Goal: Information Seeking & Learning: Understand process/instructions

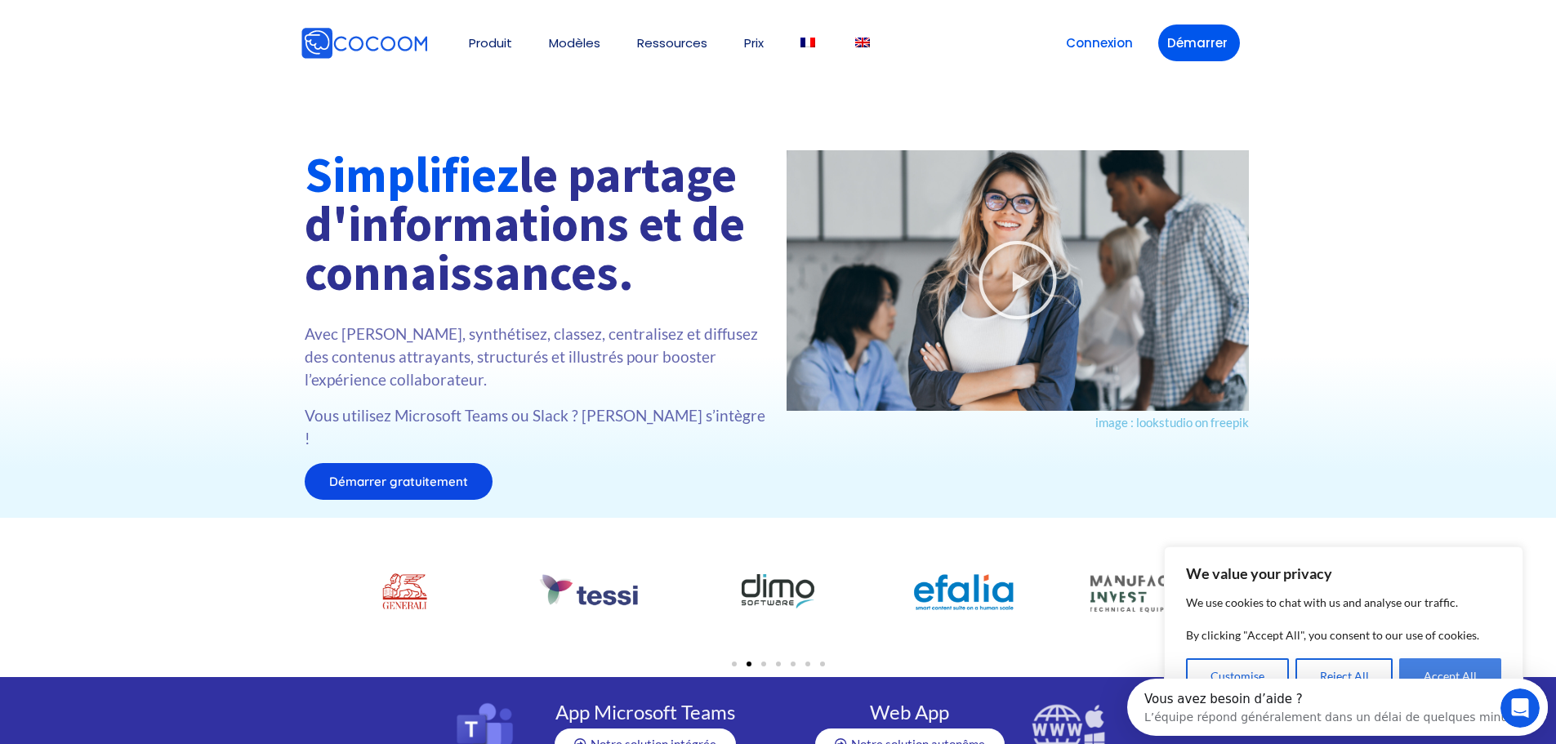
click at [1450, 667] on button "Accept All" at bounding box center [1450, 676] width 102 height 36
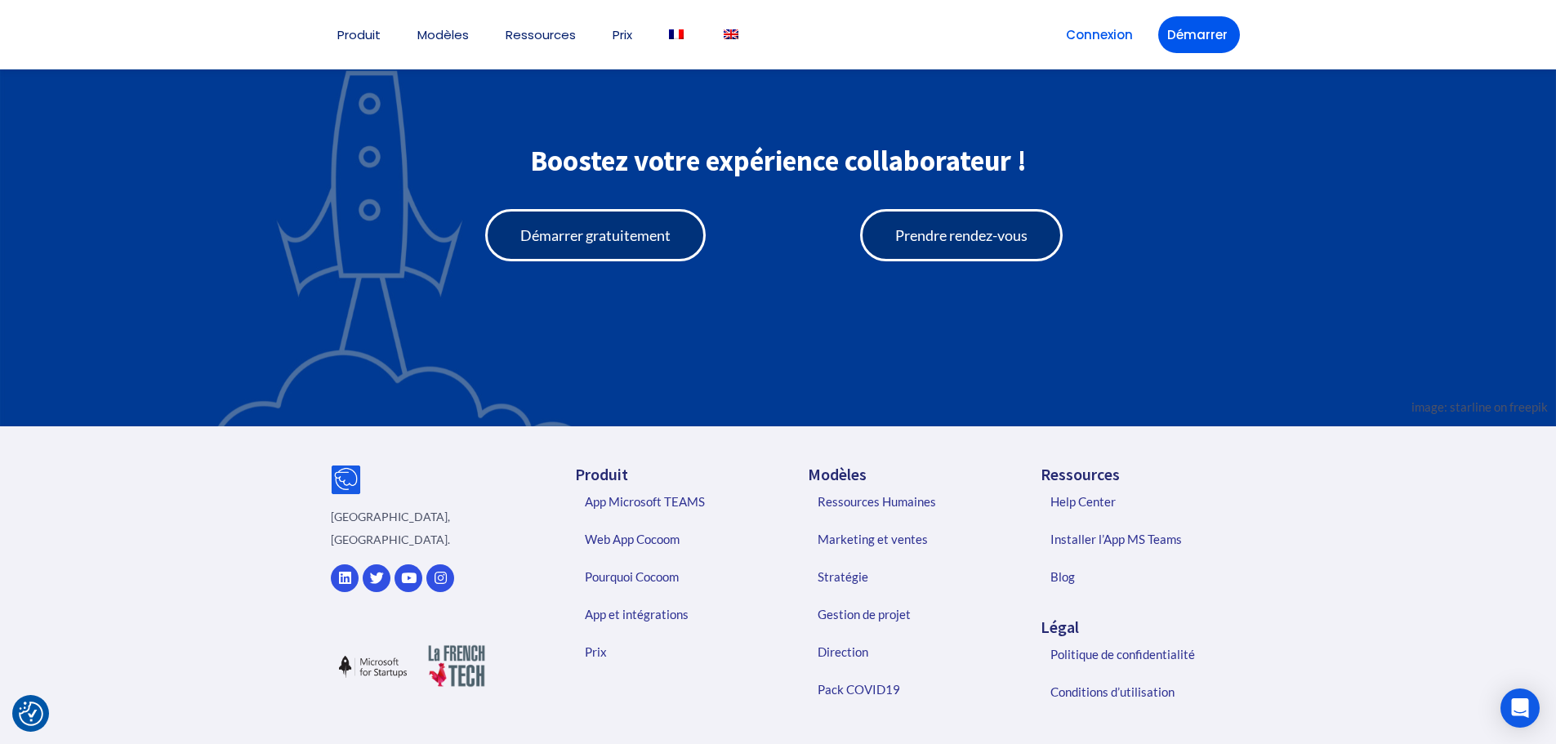
scroll to position [3758, 0]
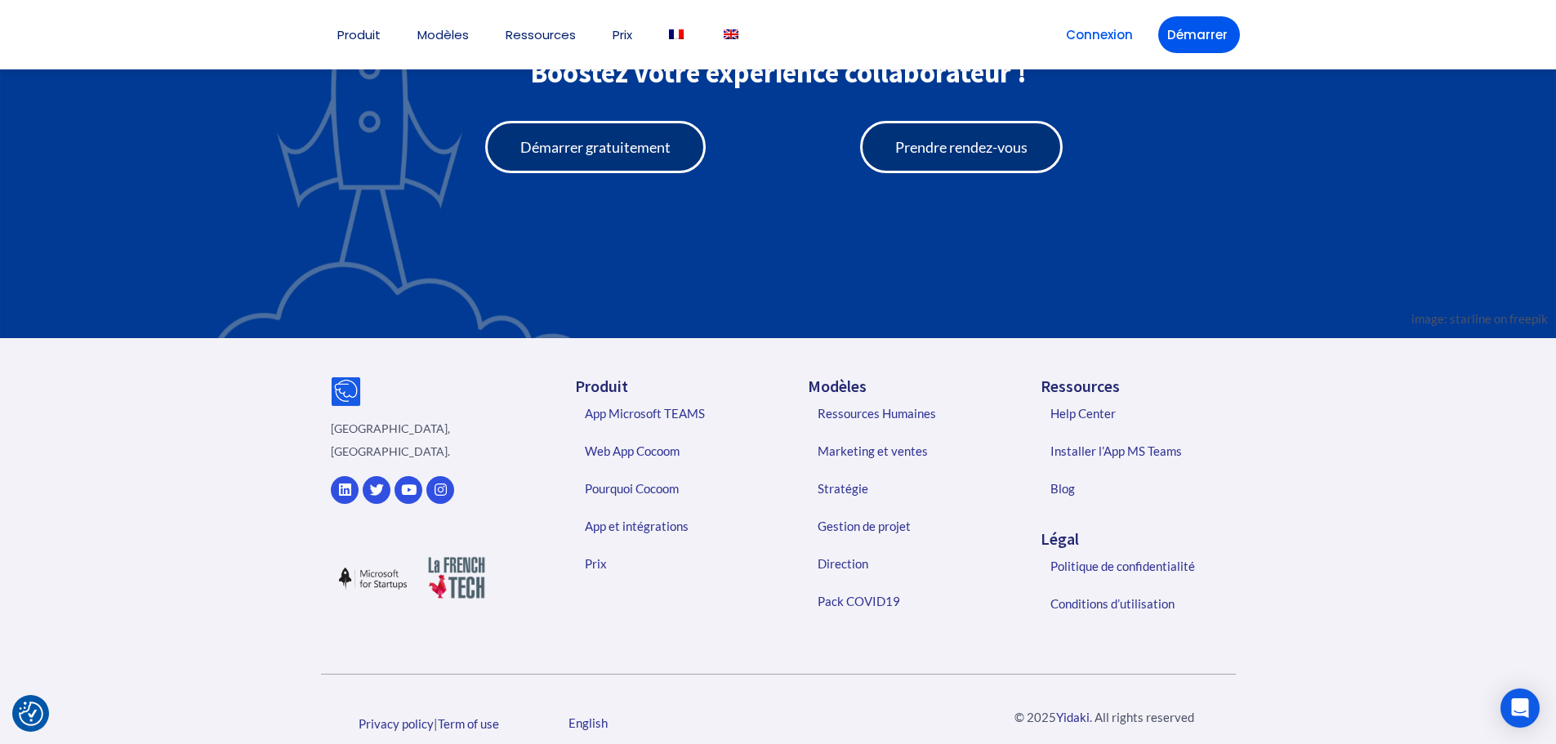
click at [479, 721] on div "Privacy policy | Term of use" at bounding box center [429, 723] width 233 height 56
click at [488, 712] on div "Privacy policy | Term of use" at bounding box center [429, 723] width 216 height 23
click at [489, 716] on link "Term of use" at bounding box center [468, 723] width 61 height 15
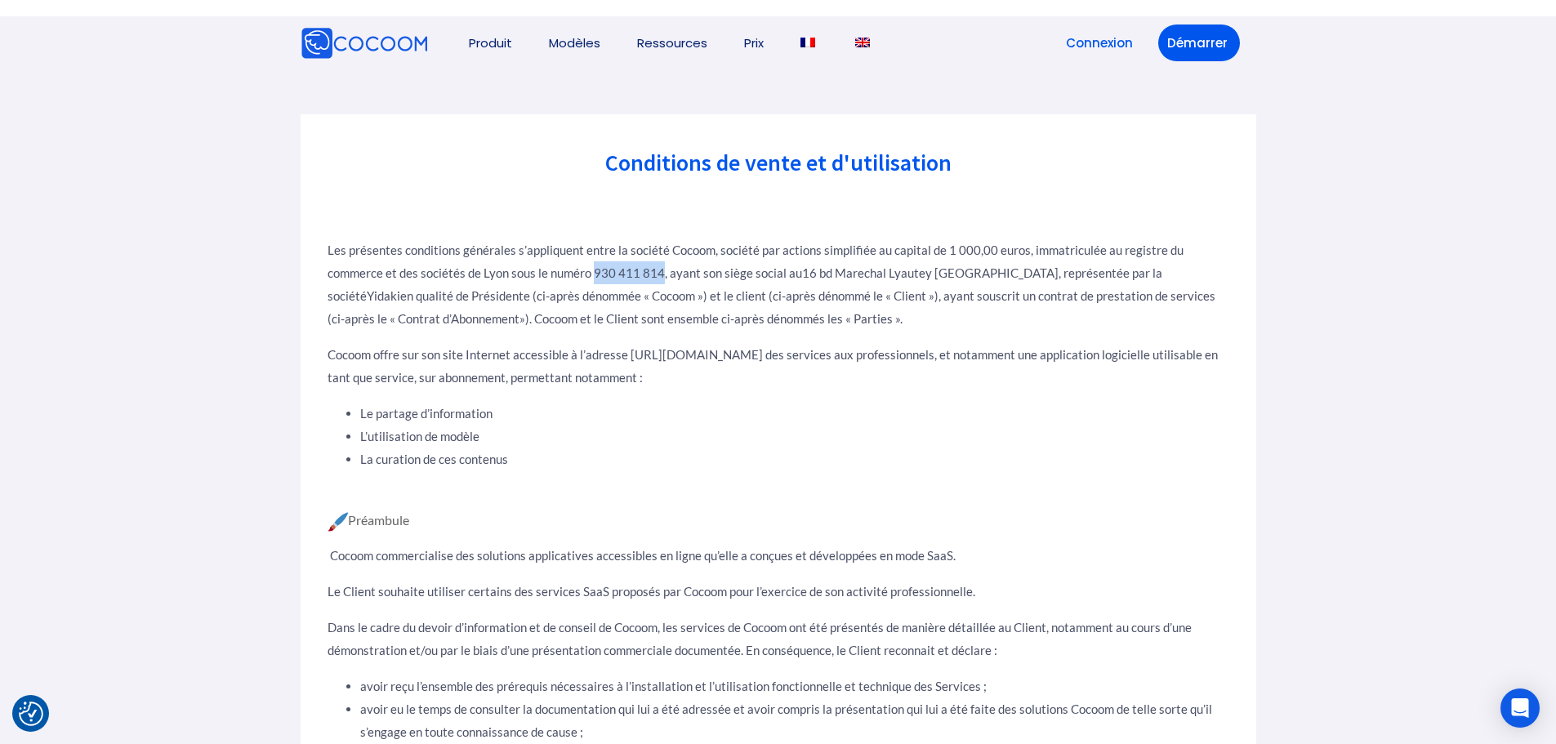
drag, startPoint x: 595, startPoint y: 273, endPoint x: 660, endPoint y: 275, distance: 64.6
click at [660, 275] on p "Les présentes conditions générales s’appliquent entre la société Cocoom, sociét…" at bounding box center [777, 283] width 901 height 91
copy p "930 411 814"
